Goal: Information Seeking & Learning: Get advice/opinions

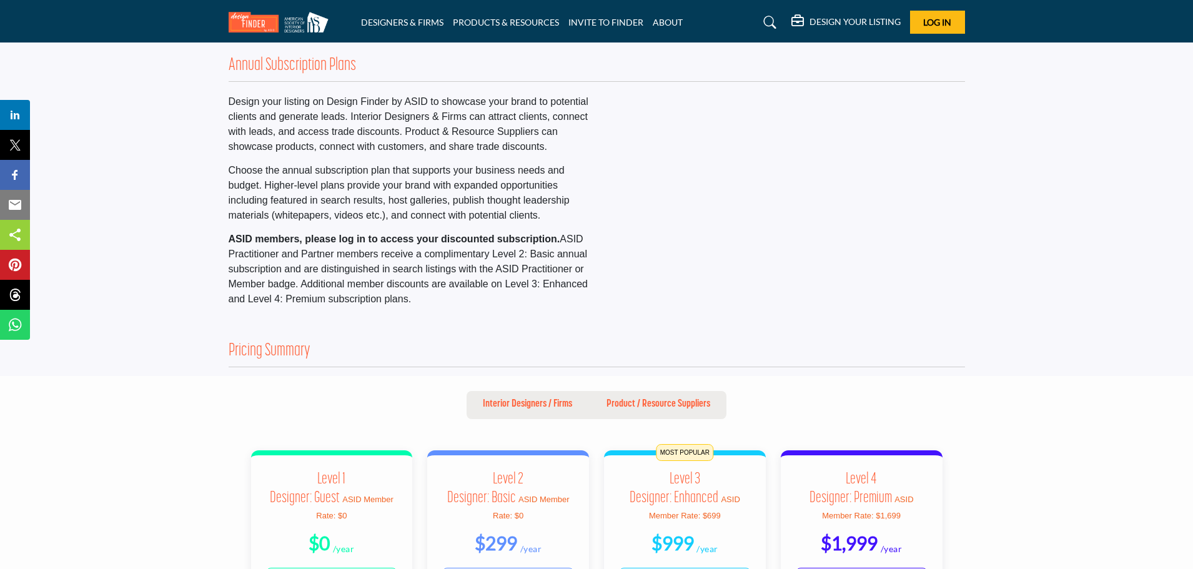
click at [252, 14] on img at bounding box center [282, 22] width 106 height 21
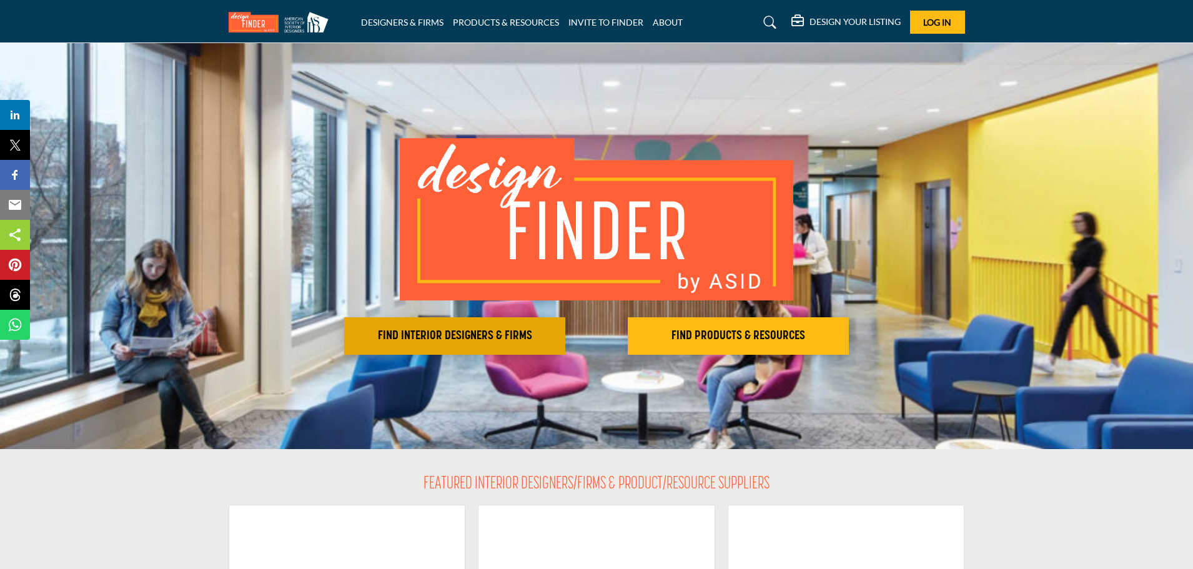
click at [436, 329] on h2 "FIND INTERIOR DESIGNERS & FIRMS" at bounding box center [455, 335] width 214 height 15
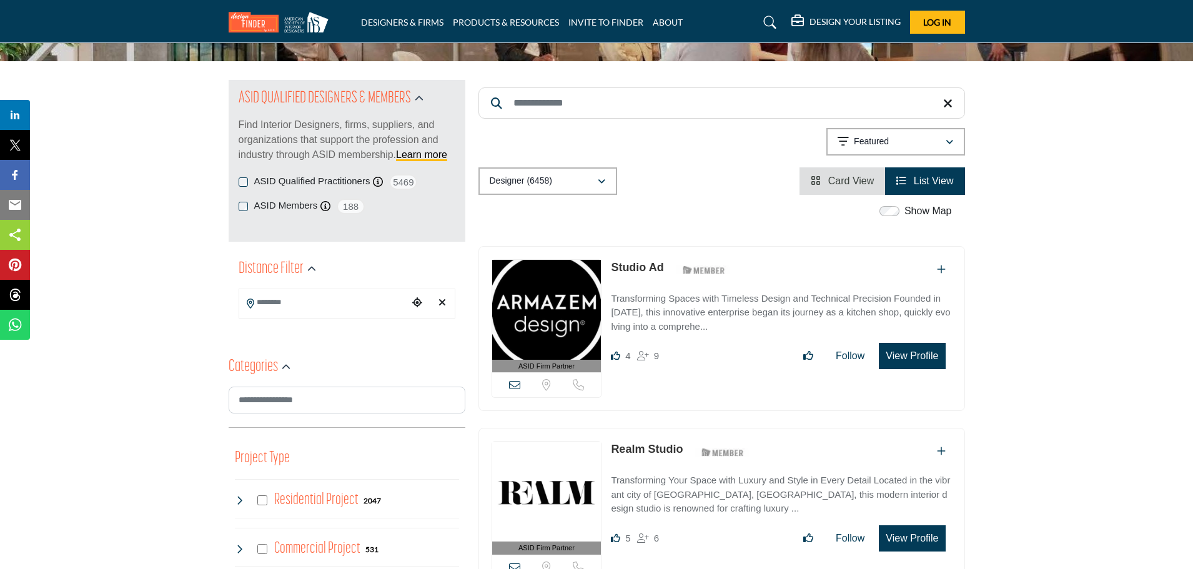
scroll to position [125, 0]
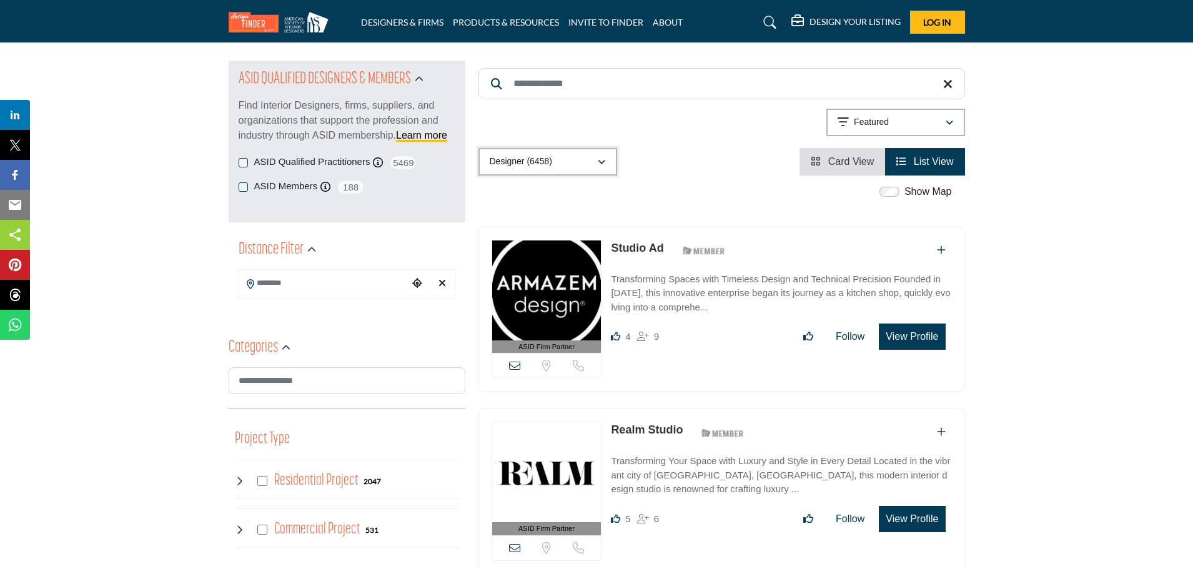
click at [571, 159] on div "Designer (6458)" at bounding box center [542, 161] width 107 height 15
click at [543, 255] on b "(280)" at bounding box center [536, 250] width 20 height 11
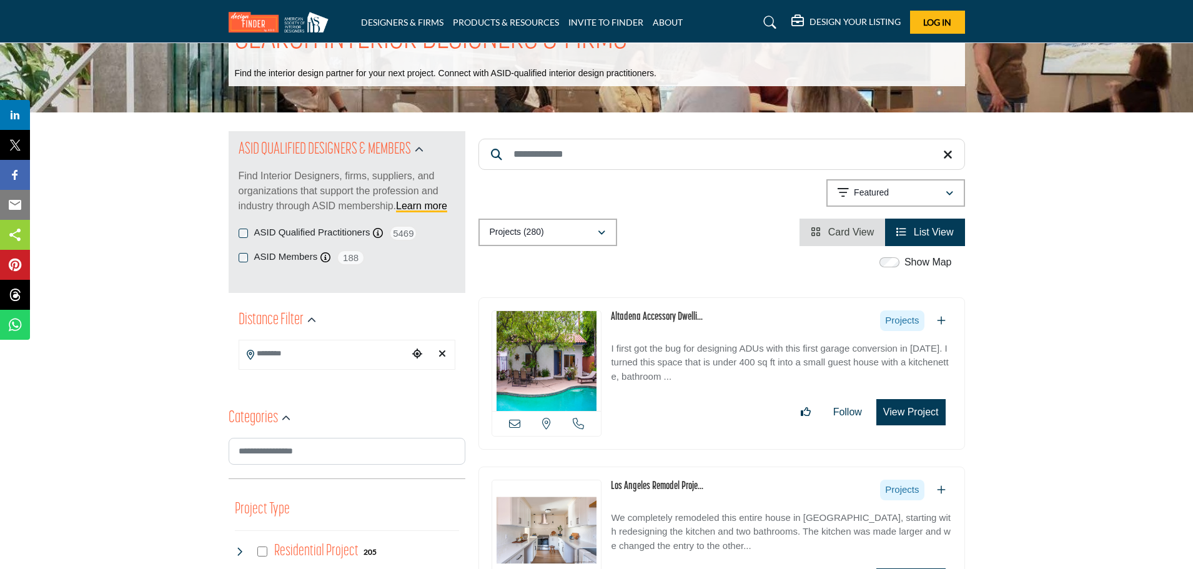
scroll to position [187, 0]
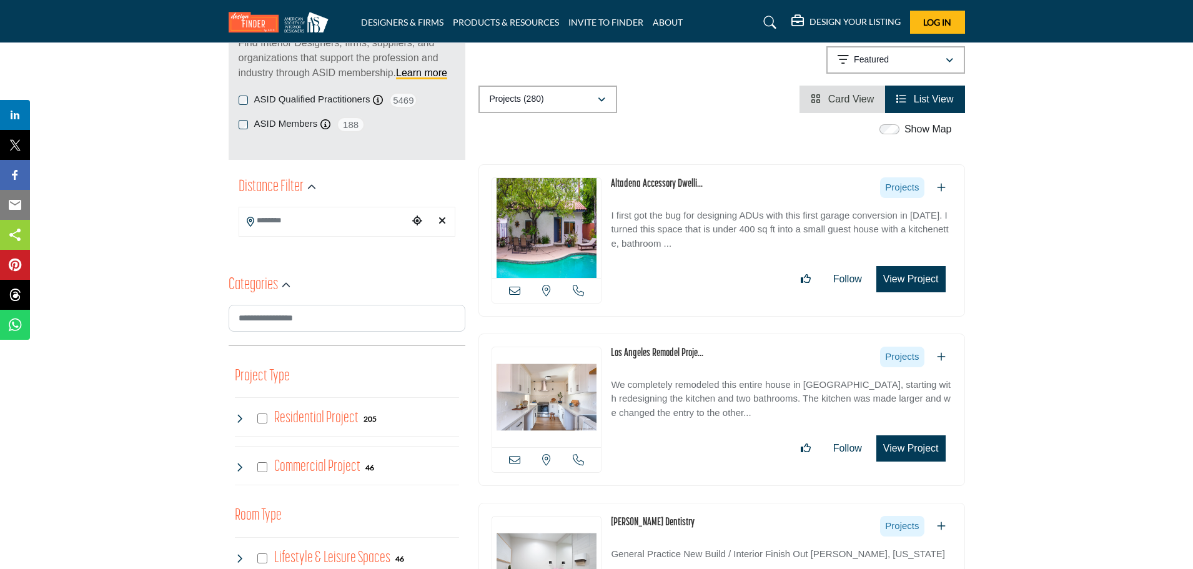
click at [641, 355] on link "Los Angeles Remodel Proje..." at bounding box center [657, 353] width 92 height 11
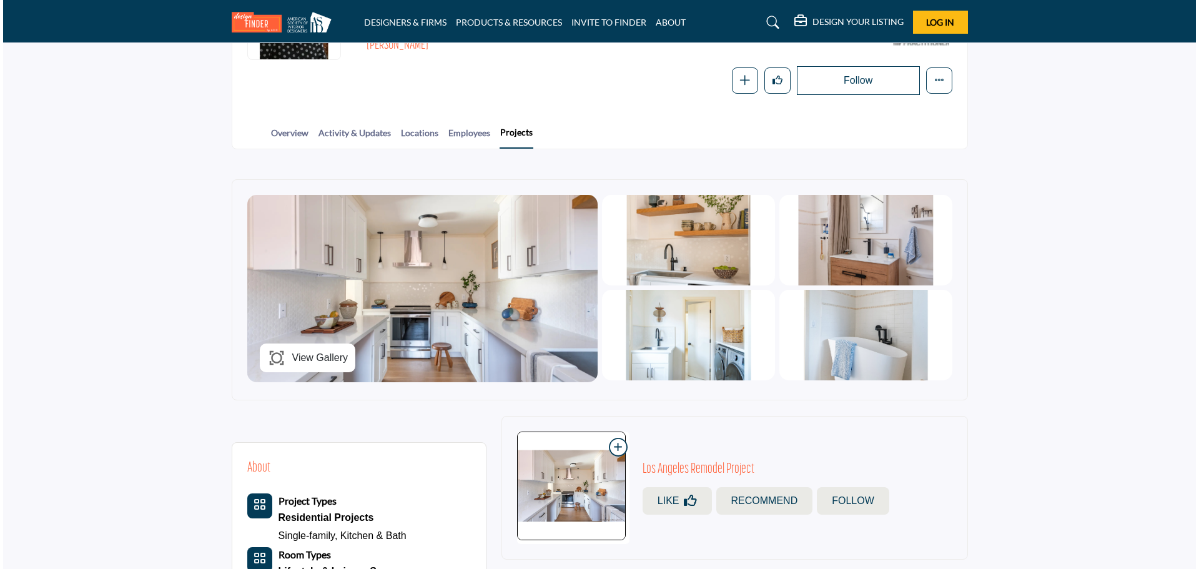
scroll to position [187, 0]
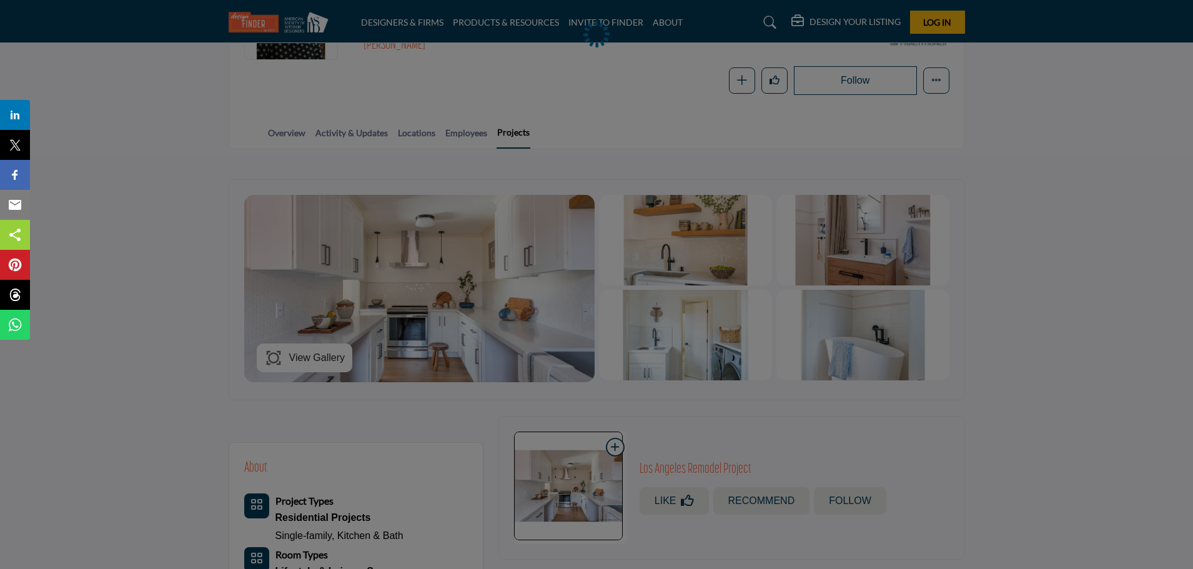
click at [330, 360] on span "View Gallery" at bounding box center [317, 357] width 56 height 15
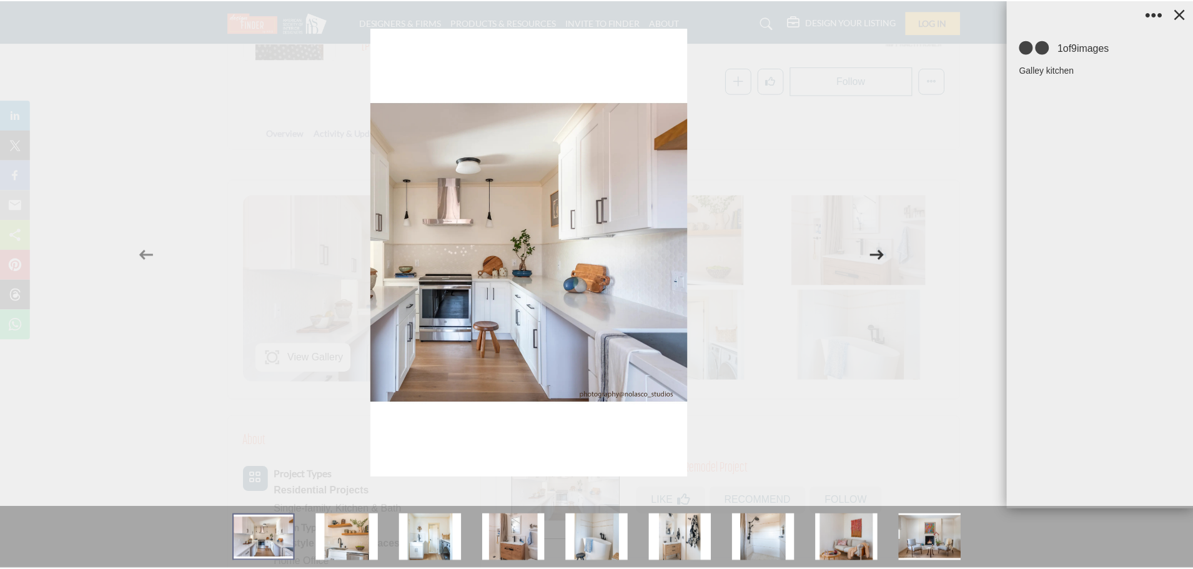
scroll to position [0, 0]
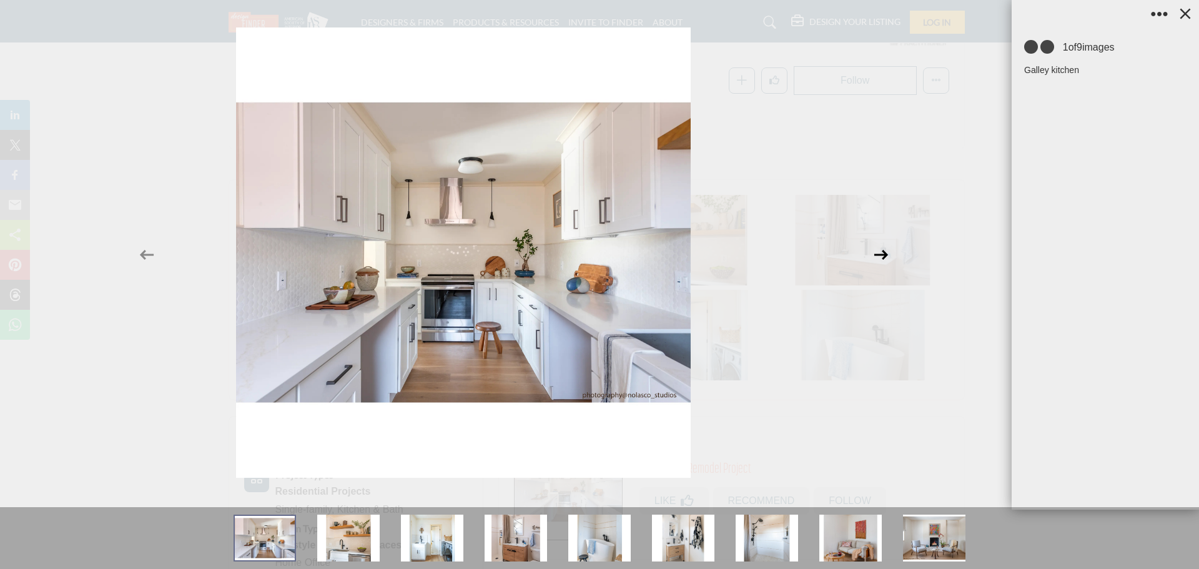
click at [877, 257] on icon at bounding box center [881, 255] width 24 height 24
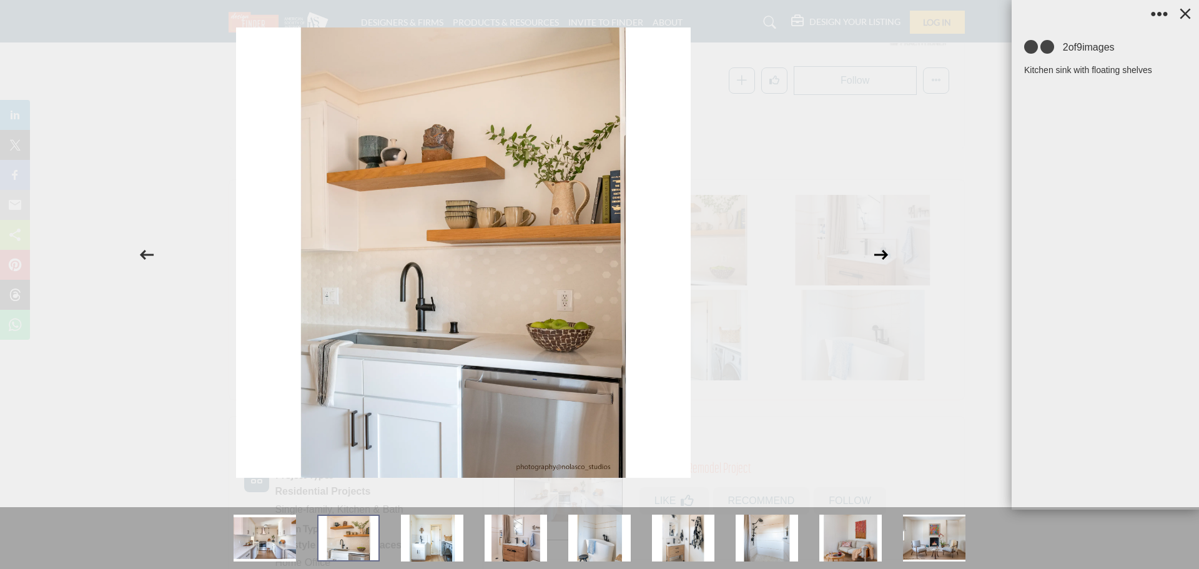
click at [877, 257] on icon at bounding box center [881, 255] width 24 height 24
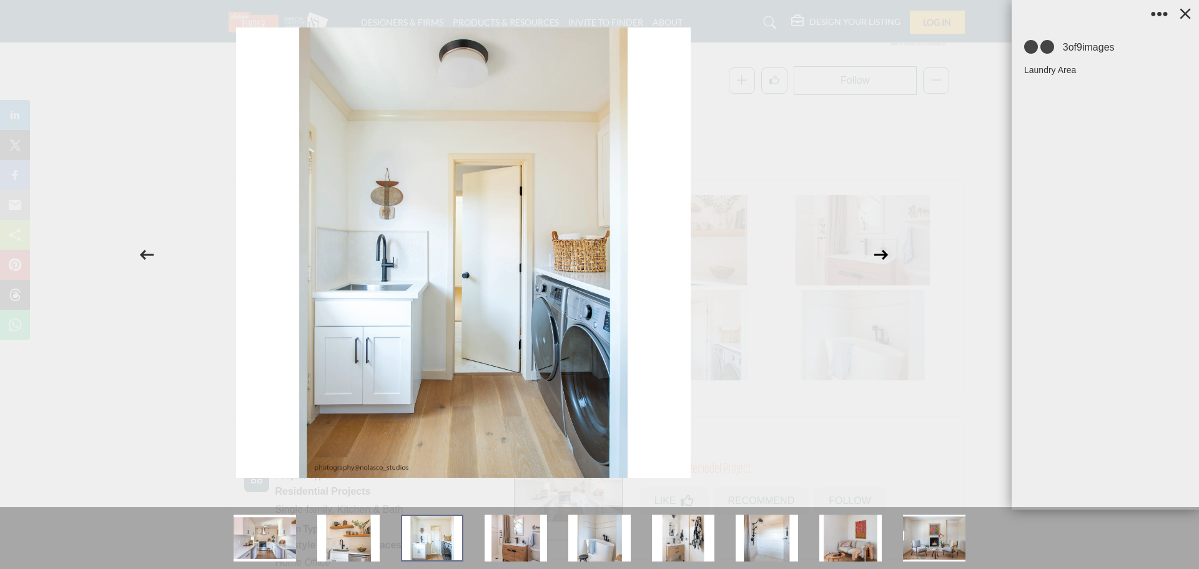
click at [877, 257] on icon at bounding box center [881, 255] width 24 height 24
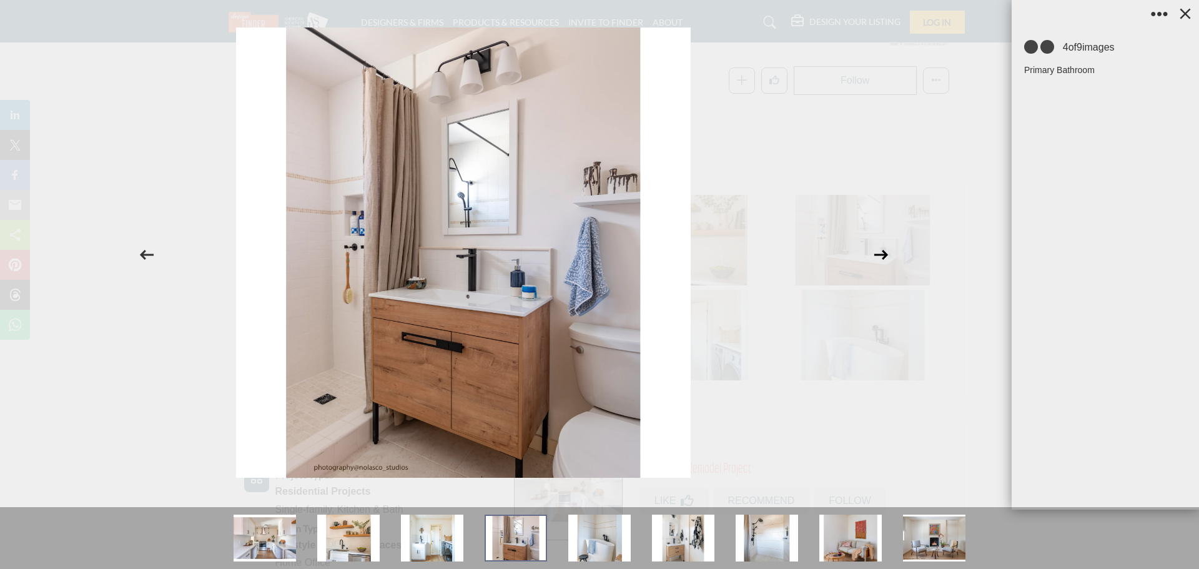
click at [877, 257] on icon at bounding box center [881, 255] width 24 height 24
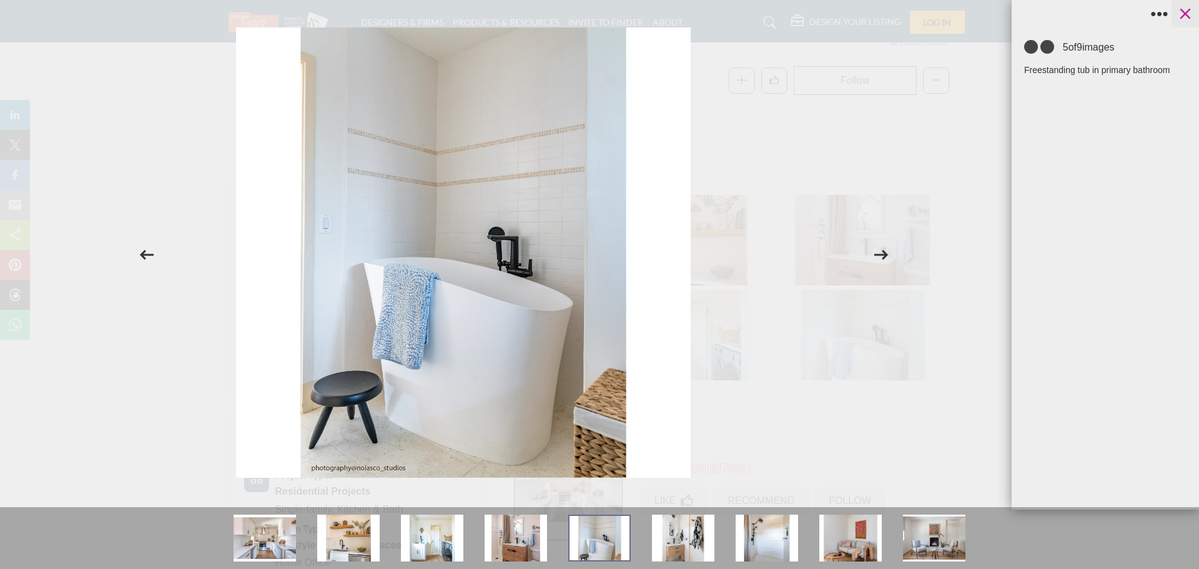
click at [1188, 18] on icon at bounding box center [1185, 13] width 19 height 19
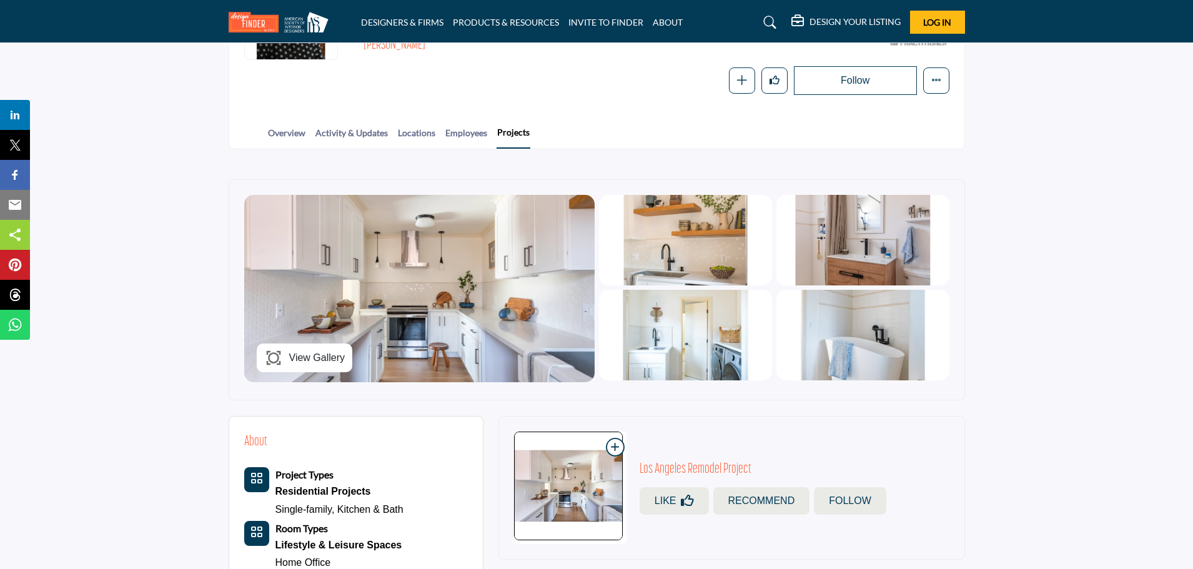
click at [819, 26] on h5 "DESIGN YOUR LISTING" at bounding box center [854, 21] width 91 height 11
click at [820, 51] on span "Pricing Page" at bounding box center [829, 55] width 49 height 11
